Goal: Task Accomplishment & Management: Manage account settings

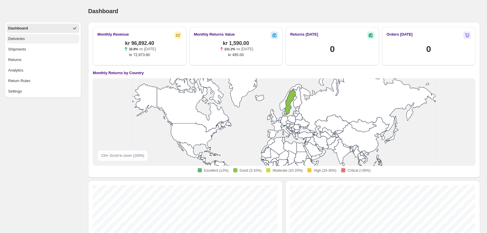
click at [65, 36] on button "Deliveries" at bounding box center [42, 38] width 73 height 9
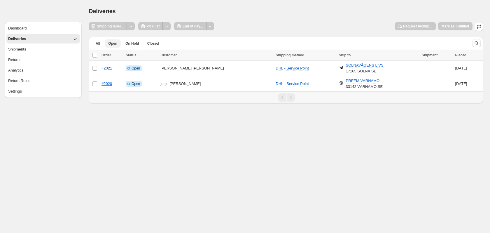
click at [110, 43] on span "Open" at bounding box center [112, 43] width 9 height 5
click at [126, 46] on button "On Hold" at bounding box center [132, 43] width 21 height 8
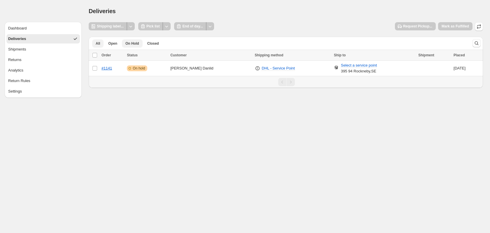
click at [100, 40] on button "All" at bounding box center [97, 43] width 11 height 8
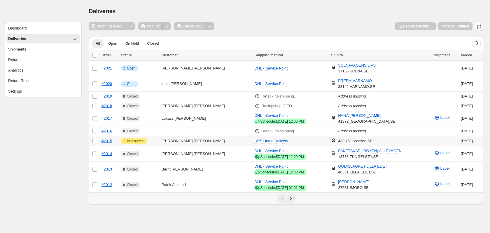
click at [160, 140] on td "Attention Incomplete In progress" at bounding box center [139, 141] width 41 height 10
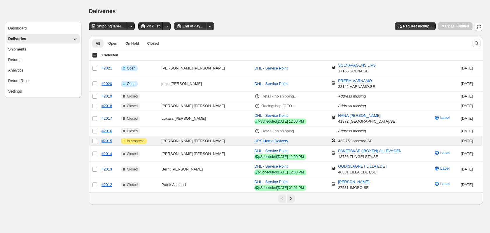
click at [168, 11] on div "Deliveries" at bounding box center [286, 11] width 394 height 8
click at [180, 140] on td "Jan Inge Karlsson" at bounding box center [206, 141] width 93 height 10
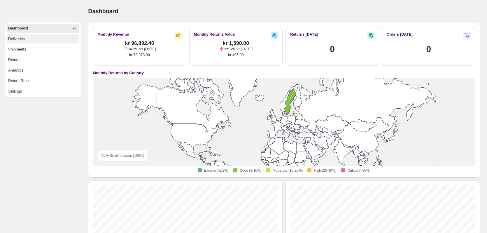
click at [35, 38] on button "Deliveries" at bounding box center [42, 38] width 73 height 9
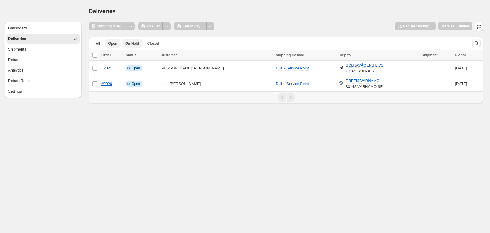
click at [130, 39] on button "On Hold" at bounding box center [132, 43] width 21 height 8
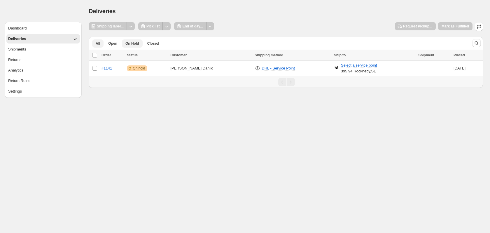
click at [94, 44] on button "All" at bounding box center [97, 43] width 11 height 8
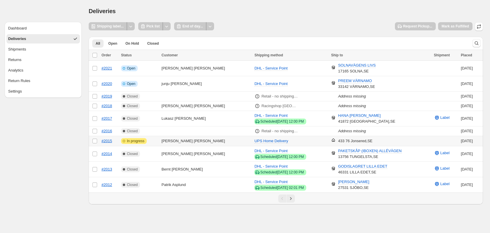
click at [152, 140] on td "Attention Incomplete In progress" at bounding box center [139, 141] width 41 height 10
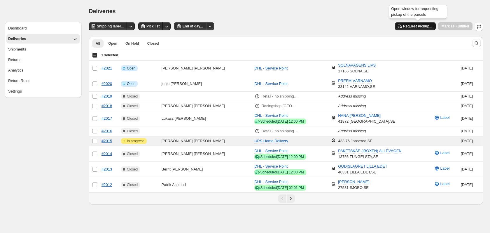
click at [411, 25] on span "Request Pickup..." at bounding box center [417, 26] width 29 height 5
click at [39, 52] on button "Shipments" at bounding box center [42, 49] width 73 height 9
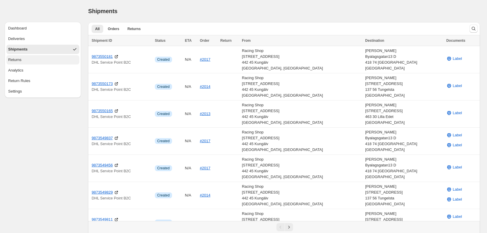
click at [40, 59] on button "Returns" at bounding box center [42, 59] width 73 height 9
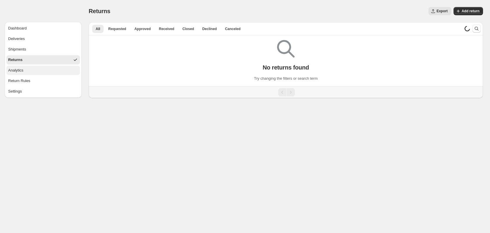
click at [43, 68] on button "Analytics" at bounding box center [42, 70] width 73 height 9
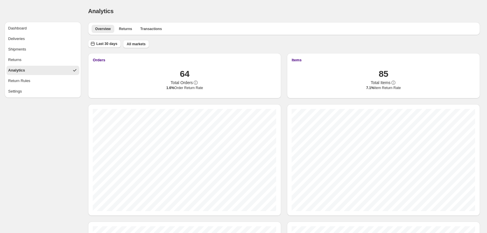
click at [43, 72] on button "Analytics" at bounding box center [42, 70] width 73 height 9
click at [46, 78] on button "Return Rules" at bounding box center [42, 80] width 73 height 9
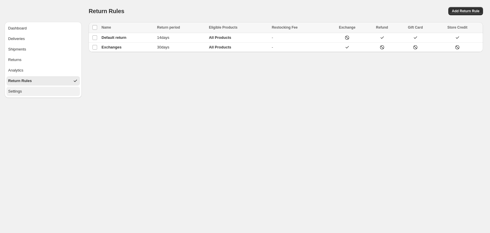
click at [48, 88] on button "Settings" at bounding box center [42, 91] width 73 height 9
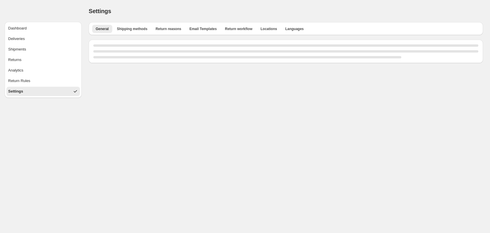
select select "**"
